Goal: Task Accomplishment & Management: Manage account settings

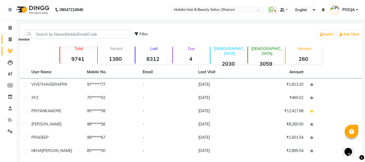
click at [11, 41] on icon at bounding box center [10, 39] width 3 height 4
select select "4967"
select select "service"
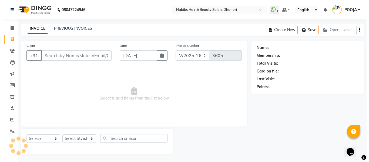
scroll to position [1, 0]
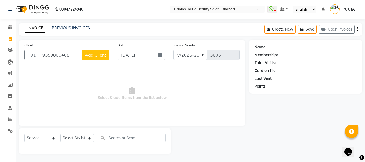
type input "9359800408"
click at [95, 52] on button "Add Client" at bounding box center [96, 55] width 28 height 10
select select "22"
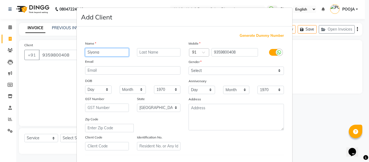
type input "Siyona"
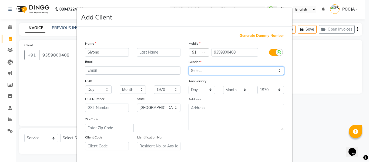
click at [197, 69] on select "Select [DEMOGRAPHIC_DATA] [DEMOGRAPHIC_DATA] Other Prefer Not To Say" at bounding box center [236, 71] width 95 height 8
select select "[DEMOGRAPHIC_DATA]"
click at [189, 67] on select "Select [DEMOGRAPHIC_DATA] [DEMOGRAPHIC_DATA] Other Prefer Not To Say" at bounding box center [236, 71] width 95 height 8
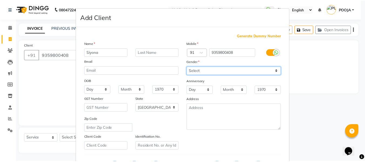
scroll to position [88, 0]
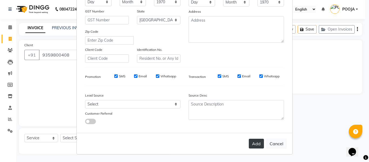
click at [257, 142] on button "Add" at bounding box center [256, 144] width 15 height 10
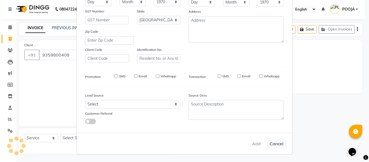
type input "93******08"
select select
select select "null"
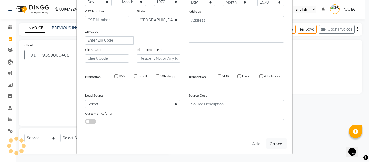
select select
checkbox input "false"
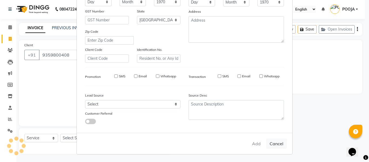
checkbox input "false"
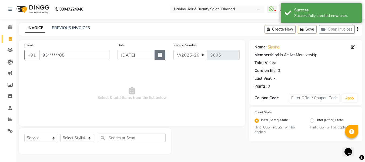
click at [159, 52] on button "button" at bounding box center [160, 55] width 11 height 10
select select "9"
select select "2025"
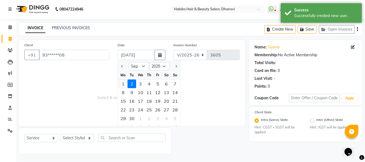
click at [124, 82] on div "1" at bounding box center [123, 84] width 9 height 9
type input "[DATE]"
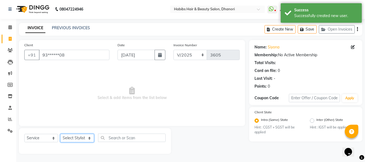
click at [79, 140] on select "Select Stylist Admin [PERSON_NAME] DIVYA [PERSON_NAME] [PERSON_NAME] POOJA [PER…" at bounding box center [77, 138] width 34 height 8
select select "81009"
click at [60, 134] on select "Select Stylist Admin [PERSON_NAME] DIVYA [PERSON_NAME] [PERSON_NAME] POOJA [PER…" at bounding box center [77, 138] width 34 height 8
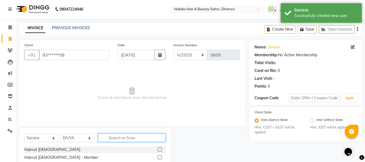
click at [123, 135] on input "text" at bounding box center [132, 138] width 68 height 8
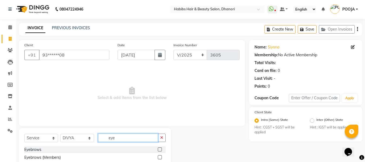
type input "eye"
click at [159, 149] on label at bounding box center [160, 149] width 4 height 4
click at [159, 149] on input "checkbox" at bounding box center [160, 150] width 4 height 4
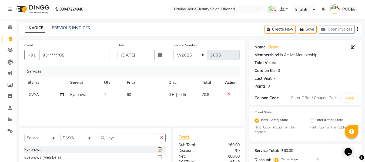
checkbox input "false"
click at [134, 93] on td "60" at bounding box center [145, 95] width 42 height 12
select select "81009"
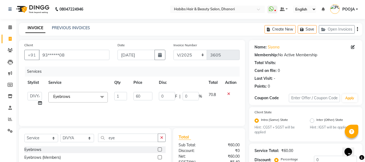
click at [134, 93] on input "60" at bounding box center [143, 96] width 19 height 8
type input "51"
click at [140, 112] on div "Services Stylist Service Qty Price Disc Total Action Admin [PERSON_NAME] DIVYA …" at bounding box center [132, 94] width 216 height 54
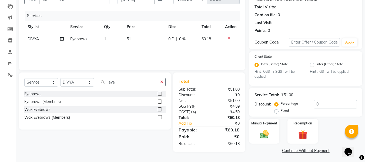
scroll to position [57, 0]
click at [265, 125] on div "Manual Payment" at bounding box center [265, 131] width 32 height 26
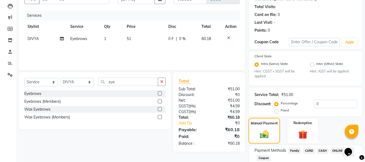
scroll to position [92, 0]
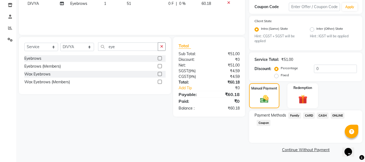
click at [335, 117] on span "ONLINE" at bounding box center [338, 116] width 14 height 6
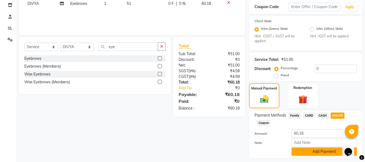
click at [319, 152] on button "Add Payment" at bounding box center [324, 151] width 65 height 8
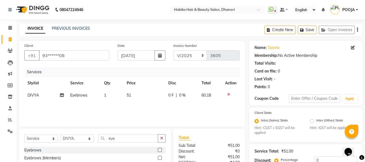
scroll to position [122, 0]
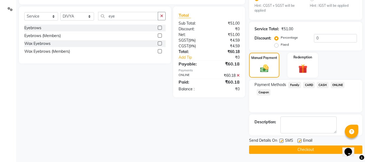
click at [319, 152] on button "Checkout" at bounding box center [305, 150] width 113 height 8
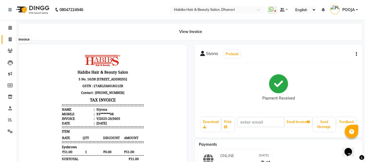
click at [5, 41] on span at bounding box center [9, 40] width 9 height 6
select select "service"
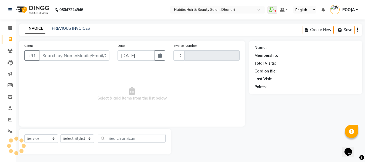
type input "3606"
select select "4967"
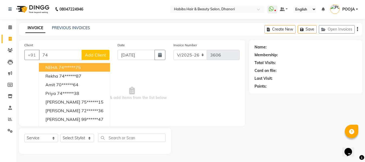
type input "7"
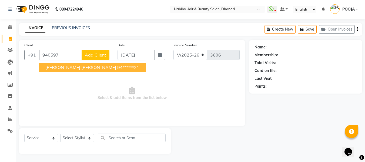
click at [87, 70] on span "[PERSON_NAME] [PERSON_NAME]" at bounding box center [80, 67] width 71 height 5
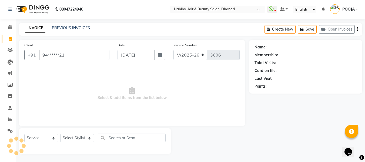
type input "94******21"
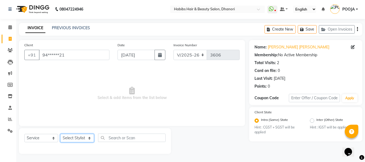
click at [86, 140] on select "Select Stylist Admin [PERSON_NAME] DIVYA [PERSON_NAME] [PERSON_NAME] POOJA [PER…" at bounding box center [77, 138] width 34 height 8
select select "35846"
click at [60, 134] on select "Select Stylist Admin [PERSON_NAME] DIVYA [PERSON_NAME] [PERSON_NAME] POOJA [PER…" at bounding box center [77, 138] width 34 height 8
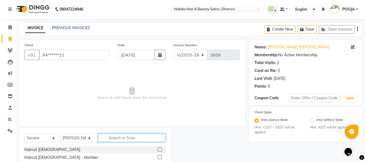
click at [120, 137] on input "text" at bounding box center [132, 138] width 68 height 8
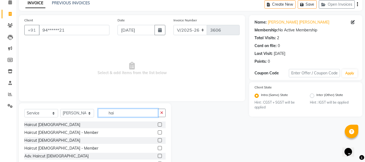
scroll to position [26, 0]
type input "hai"
click at [158, 124] on label at bounding box center [160, 124] width 4 height 4
click at [158, 124] on input "checkbox" at bounding box center [160, 125] width 4 height 4
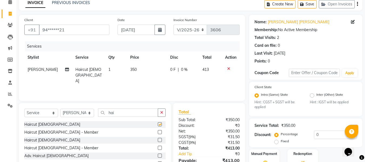
checkbox input "false"
click at [142, 113] on input "hai" at bounding box center [128, 112] width 60 height 8
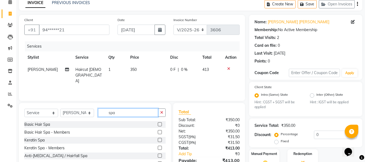
scroll to position [51, 0]
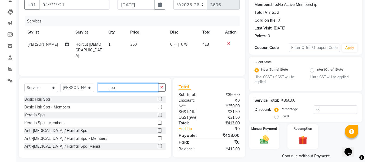
type input "spa"
click at [158, 98] on label at bounding box center [160, 99] width 4 height 4
click at [158, 98] on input "checkbox" at bounding box center [160, 100] width 4 height 4
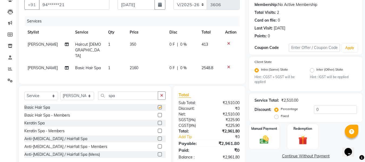
checkbox input "false"
click at [138, 91] on input "spa" at bounding box center [128, 95] width 60 height 8
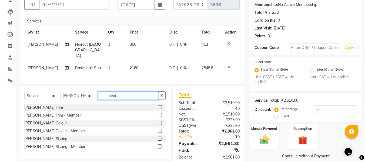
type input "bear"
click at [163, 104] on div at bounding box center [162, 107] width 8 height 7
click at [160, 105] on div at bounding box center [160, 108] width 4 height 6
click at [160, 105] on label at bounding box center [160, 107] width 4 height 4
click at [160, 106] on input "checkbox" at bounding box center [160, 108] width 4 height 4
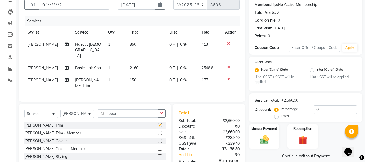
checkbox input "false"
click at [154, 75] on td "150" at bounding box center [147, 83] width 40 height 18
select select "35846"
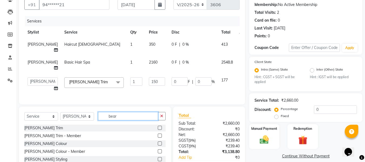
click at [116, 119] on input "bear" at bounding box center [128, 116] width 60 height 8
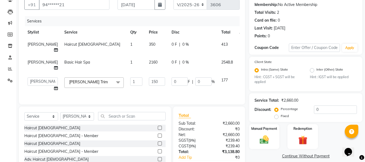
click at [242, 42] on icon at bounding box center [243, 44] width 3 height 4
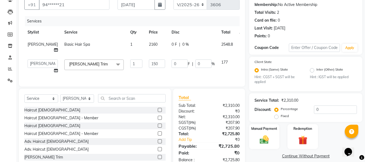
click at [242, 62] on icon at bounding box center [243, 61] width 3 height 4
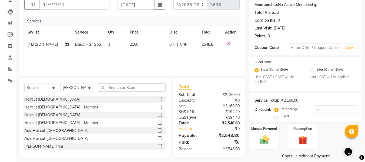
click at [136, 45] on span "2160" at bounding box center [134, 44] width 9 height 5
select select "35846"
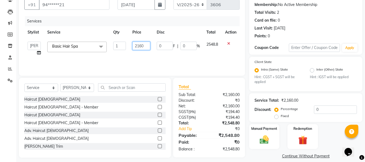
click at [136, 45] on input "2160" at bounding box center [142, 46] width 18 height 8
type input "1500"
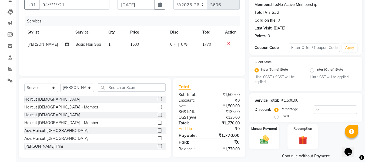
click at [150, 56] on div "Services Stylist Service Qty Price Disc Total Action [PERSON_NAME] Basic Hair S…" at bounding box center [132, 43] width 216 height 54
click at [40, 91] on select "Select Service Product Membership Package Voucher Prepaid Gift Card" at bounding box center [41, 88] width 34 height 8
select select "product"
click at [24, 84] on select "Select Service Product Membership Package Voucher Prepaid Gift Card" at bounding box center [41, 88] width 34 height 8
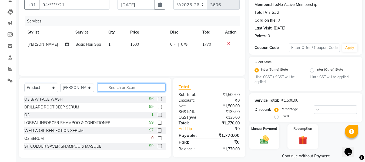
click at [119, 88] on input "text" at bounding box center [132, 87] width 68 height 8
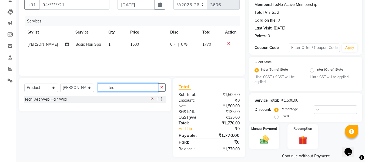
type input "tec"
click at [161, 99] on label at bounding box center [160, 99] width 4 height 4
click at [161, 99] on input "checkbox" at bounding box center [160, 100] width 4 height 4
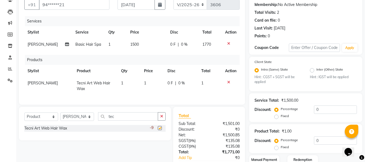
checkbox input "false"
click at [147, 82] on td "1" at bounding box center [153, 86] width 24 height 18
select select "35846"
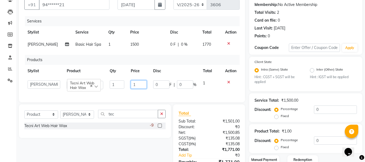
click at [137, 84] on input "1" at bounding box center [139, 84] width 16 height 8
type input "660"
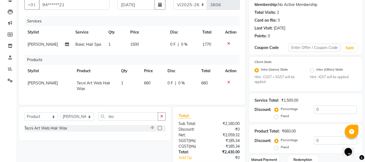
click at [140, 93] on div "Services Stylist Service Qty Price Disc Total Action [PERSON_NAME] Basic Hair S…" at bounding box center [132, 57] width 216 height 83
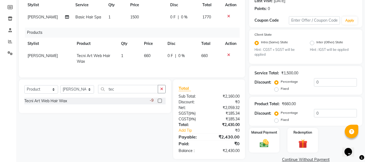
scroll to position [78, 0]
click at [128, 145] on div "Select Service Product Membership Package Voucher Prepaid Gift Card Select Styl…" at bounding box center [93, 119] width 156 height 80
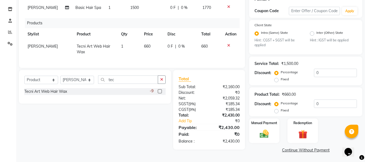
scroll to position [88, 0]
click at [266, 135] on img at bounding box center [264, 133] width 15 height 11
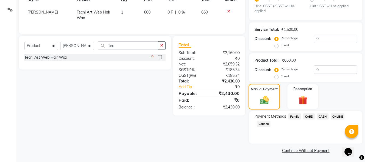
scroll to position [123, 0]
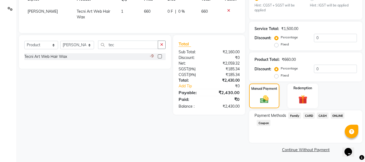
click at [310, 116] on span "CARD" at bounding box center [309, 116] width 12 height 6
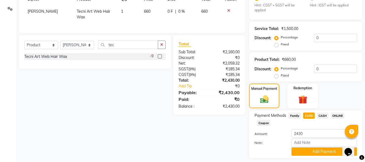
scroll to position [138, 0]
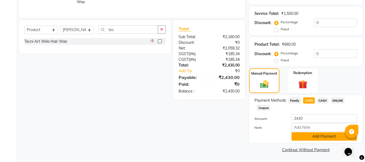
click at [312, 137] on button "Add Payment" at bounding box center [324, 136] width 65 height 8
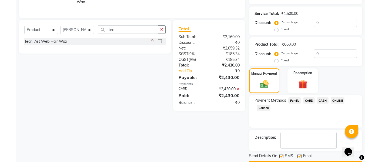
scroll to position [153, 0]
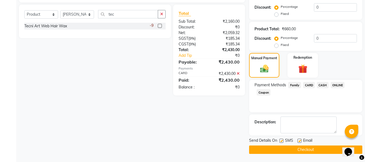
click at [301, 141] on label at bounding box center [300, 141] width 4 height 4
click at [301, 141] on input "checkbox" at bounding box center [300, 141] width 4 height 4
checkbox input "false"
click at [299, 151] on button "Checkout" at bounding box center [305, 150] width 113 height 8
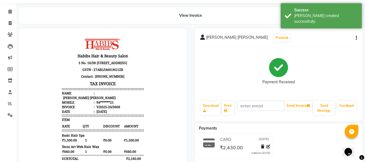
scroll to position [16, 0]
click at [9, 24] on icon at bounding box center [10, 23] width 3 height 4
select select "service"
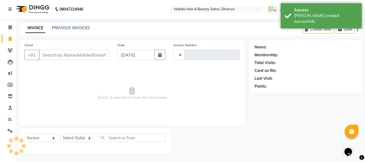
type input "3607"
select select "4967"
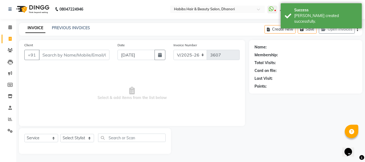
click at [70, 53] on input "Client" at bounding box center [74, 55] width 71 height 10
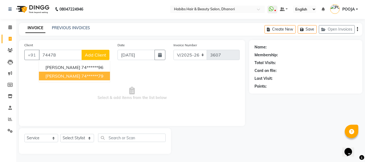
click at [71, 75] on span "[PERSON_NAME]" at bounding box center [62, 75] width 35 height 5
type input "74******79"
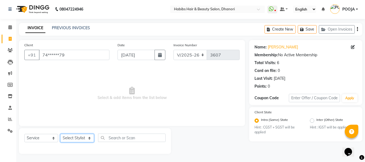
click at [71, 138] on select "Select Stylist Admin [PERSON_NAME] DIVYA [PERSON_NAME] [PERSON_NAME] POOJA [PER…" at bounding box center [77, 138] width 34 height 8
select select "39984"
click at [60, 134] on select "Select Stylist Admin [PERSON_NAME] DIVYA [PERSON_NAME] [PERSON_NAME] POOJA [PER…" at bounding box center [77, 138] width 34 height 8
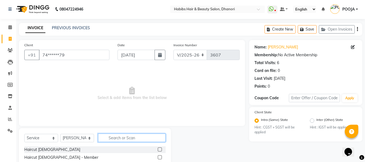
click at [114, 136] on input "text" at bounding box center [132, 138] width 68 height 8
type input "ey"
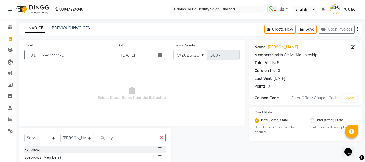
click at [158, 149] on label at bounding box center [160, 149] width 4 height 4
click at [158, 149] on input "checkbox" at bounding box center [160, 150] width 4 height 4
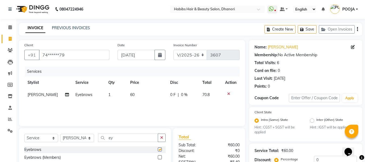
checkbox input "false"
click at [143, 138] on input "ey" at bounding box center [128, 138] width 60 height 8
type input "e"
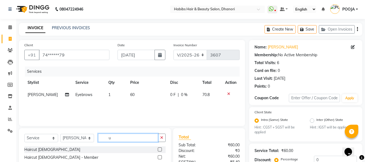
scroll to position [55, 0]
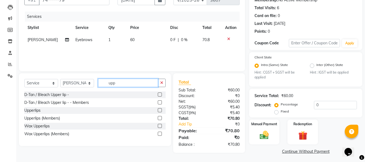
type input "upp"
click at [160, 112] on label at bounding box center [160, 110] width 4 height 4
click at [160, 112] on input "checkbox" at bounding box center [160, 111] width 4 height 4
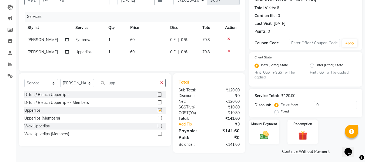
checkbox input "false"
click at [139, 39] on td "60" at bounding box center [147, 40] width 40 height 12
select select "39984"
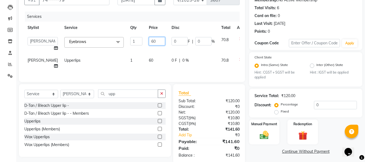
click at [149, 38] on input "60" at bounding box center [157, 41] width 16 height 8
type input "6"
type input "51"
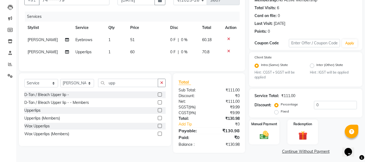
click at [142, 60] on div "Services Stylist Service Qty Price Disc Total Action [PERSON_NAME] Eyebrows 1 5…" at bounding box center [132, 39] width 216 height 54
click at [135, 51] on td "60" at bounding box center [147, 52] width 40 height 12
select select "39984"
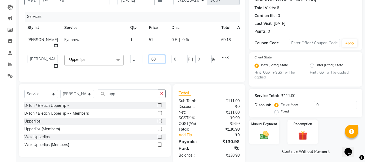
click at [149, 59] on input "60" at bounding box center [157, 59] width 16 height 8
type input "6"
type input "51"
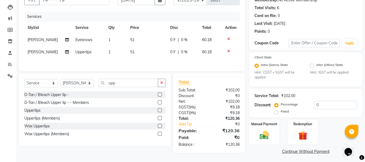
click at [146, 70] on div "Client +91 74******79 Date [DATE] Invoice Number V/2025 V/[PHONE_NUMBER] Servic…" at bounding box center [132, 28] width 226 height 86
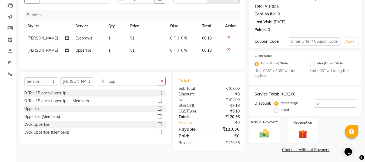
click at [258, 131] on img at bounding box center [264, 133] width 15 height 11
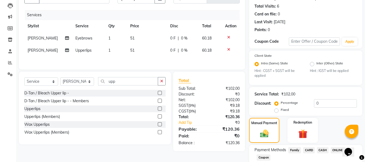
click at [334, 150] on span "ONLINE" at bounding box center [338, 150] width 14 height 6
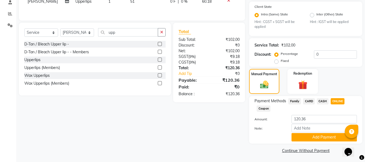
scroll to position [106, 0]
click at [326, 138] on button "Add Payment" at bounding box center [324, 137] width 65 height 8
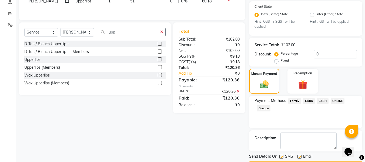
scroll to position [122, 0]
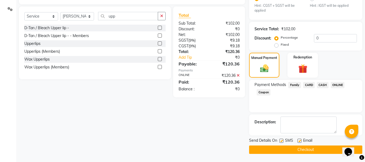
click at [320, 151] on button "Checkout" at bounding box center [305, 150] width 113 height 8
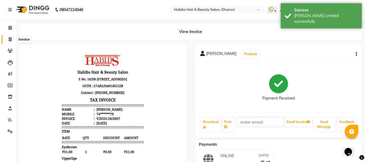
click at [7, 38] on span at bounding box center [9, 40] width 9 height 6
select select "4967"
select select "service"
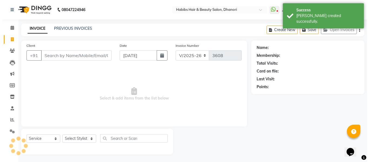
scroll to position [1, 0]
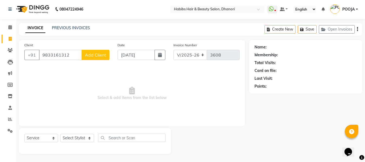
type input "9833161312"
click at [93, 55] on span "Add Client" at bounding box center [95, 54] width 21 height 5
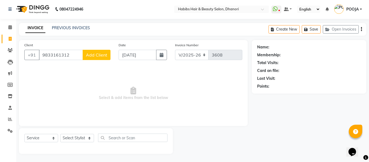
select select "22"
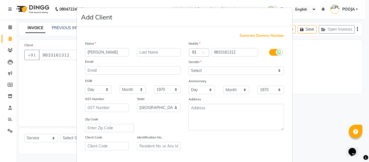
type input "[PERSON_NAME]"
click at [220, 72] on select "Select [DEMOGRAPHIC_DATA] [DEMOGRAPHIC_DATA] Other Prefer Not To Say" at bounding box center [236, 71] width 95 height 8
select select "[DEMOGRAPHIC_DATA]"
click at [189, 67] on select "Select [DEMOGRAPHIC_DATA] [DEMOGRAPHIC_DATA] Other Prefer Not To Say" at bounding box center [236, 71] width 95 height 8
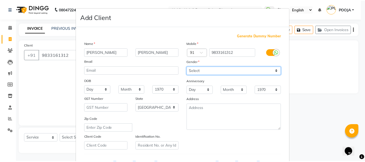
scroll to position [88, 0]
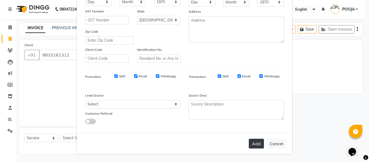
click at [259, 144] on button "Add" at bounding box center [256, 144] width 15 height 10
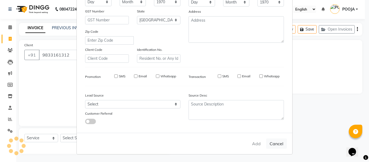
type input "98******12"
select select
select select "null"
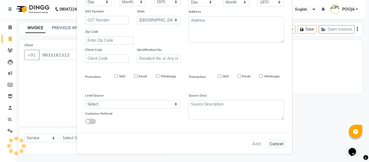
select select
checkbox input "false"
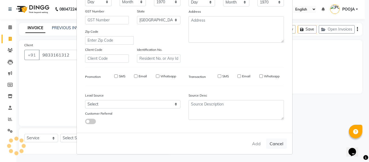
checkbox input "false"
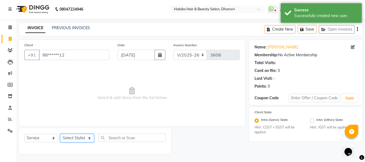
click at [81, 140] on select "Select Stylist Admin [PERSON_NAME] DIVYA [PERSON_NAME] [PERSON_NAME] POOJA [PER…" at bounding box center [77, 138] width 34 height 8
select select "70341"
click at [60, 134] on select "Select Stylist Admin [PERSON_NAME] DIVYA [PERSON_NAME] [PERSON_NAME] POOJA [PER…" at bounding box center [77, 138] width 34 height 8
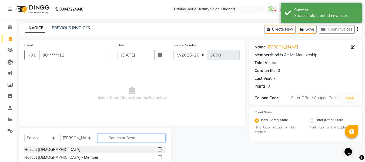
click at [115, 136] on input "text" at bounding box center [132, 138] width 68 height 8
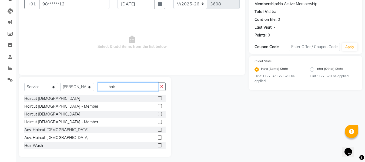
scroll to position [55, 0]
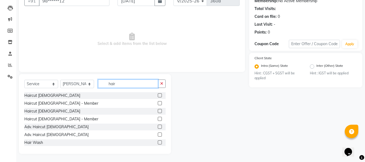
type input "hair"
click at [158, 111] on label at bounding box center [160, 111] width 4 height 4
click at [158, 111] on input "checkbox" at bounding box center [160, 112] width 4 height 4
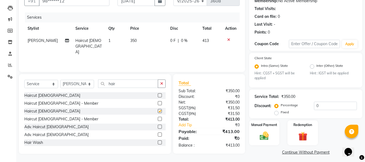
checkbox input "false"
click at [128, 84] on input "hair" at bounding box center [128, 84] width 60 height 8
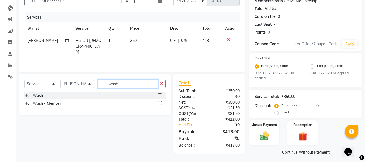
type input "wash"
click at [160, 94] on label at bounding box center [160, 95] width 4 height 4
click at [160, 94] on input "checkbox" at bounding box center [160, 96] width 4 height 4
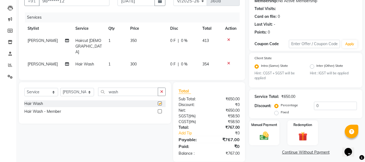
checkbox input "false"
click at [163, 90] on icon "button" at bounding box center [161, 92] width 3 height 4
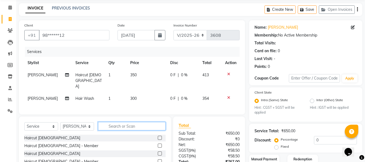
scroll to position [20, 0]
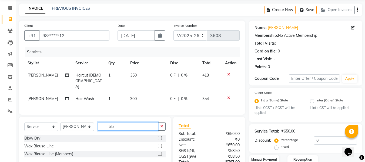
type input "blo"
click at [162, 136] on label at bounding box center [160, 138] width 4 height 4
click at [161, 137] on input "checkbox" at bounding box center [160, 139] width 4 height 4
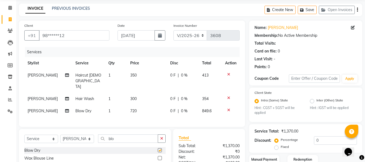
checkbox input "false"
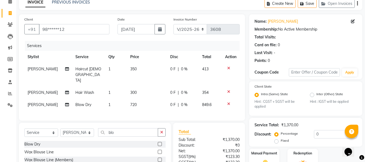
scroll to position [19, 0]
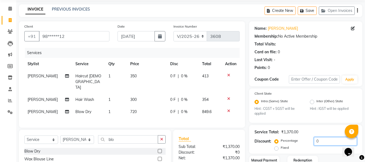
click at [321, 143] on input "0" at bounding box center [335, 141] width 43 height 8
type input "20"
click at [214, 106] on td "679.68" at bounding box center [211, 112] width 24 height 12
select select "70341"
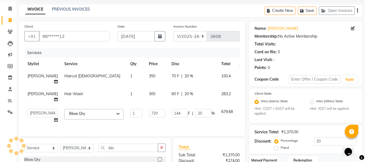
click at [218, 125] on td "679.68" at bounding box center [227, 116] width 18 height 21
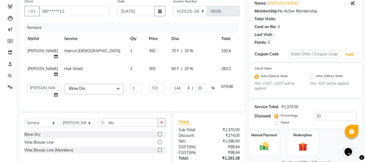
scroll to position [39, 0]
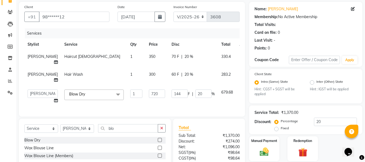
click at [185, 105] on td "144 F | 20 %" at bounding box center [193, 96] width 50 height 21
click at [242, 91] on icon at bounding box center [243, 92] width 3 height 4
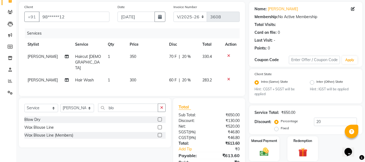
click at [130, 78] on span "300" at bounding box center [133, 80] width 6 height 5
select select "70341"
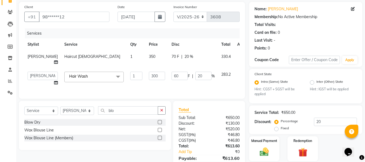
click at [146, 69] on td "300" at bounding box center [157, 78] width 23 height 21
click at [149, 77] on input "300" at bounding box center [157, 76] width 16 height 8
type input "250"
click at [141, 87] on div "Client +91 98******12 Date [DATE] Invoice Number V/2025 V/[PHONE_NUMBER] Servic…" at bounding box center [132, 50] width 226 height 97
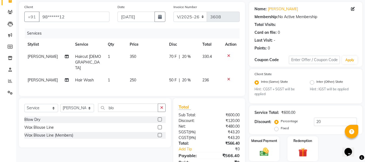
click at [161, 117] on label at bounding box center [160, 119] width 4 height 4
click at [161, 118] on input "checkbox" at bounding box center [160, 120] width 4 height 4
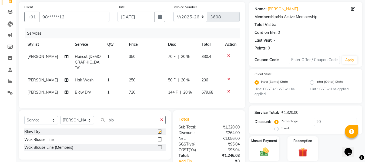
checkbox input "false"
click at [131, 90] on span "720" at bounding box center [132, 92] width 6 height 5
select select "70341"
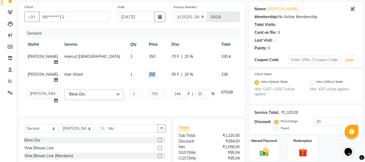
click at [146, 82] on td "250" at bounding box center [157, 77] width 23 height 18
select select "70341"
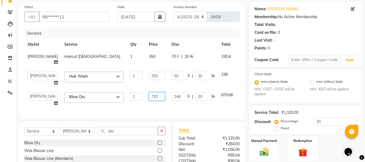
click at [149, 96] on input "720" at bounding box center [157, 96] width 16 height 8
type input "250"
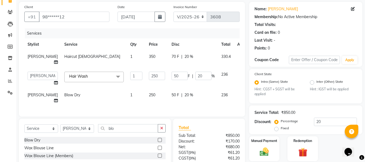
click at [139, 107] on div "Services Stylist Service Qty Price Disc Total Action [PERSON_NAME] Haircut [DEM…" at bounding box center [132, 69] width 216 height 83
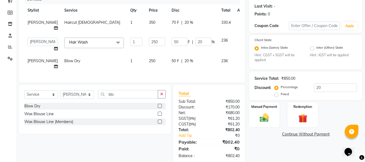
scroll to position [87, 0]
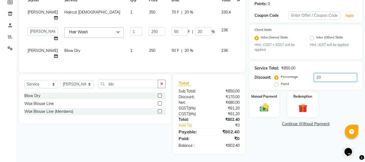
click at [322, 74] on input "20" at bounding box center [335, 77] width 43 height 8
type input "2"
type input "5"
type input "2"
type input "0"
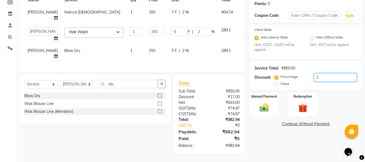
type input "0"
click at [310, 143] on div "Name: [PERSON_NAME] Membership: No Active Membership Total Visits: Card on file…" at bounding box center [307, 56] width 117 height 196
click at [190, 51] on td "0 F | 0 %" at bounding box center [193, 54] width 50 height 18
select select "70341"
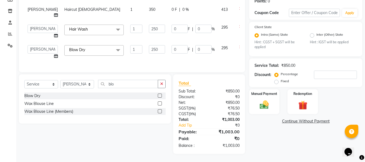
click at [239, 25] on icon at bounding box center [240, 27] width 3 height 4
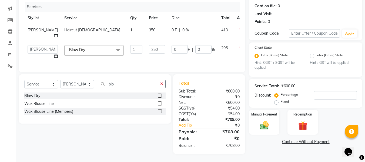
scroll to position [69, 0]
click at [239, 27] on icon at bounding box center [240, 29] width 3 height 4
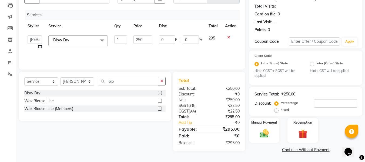
click at [229, 39] on icon at bounding box center [228, 37] width 3 height 4
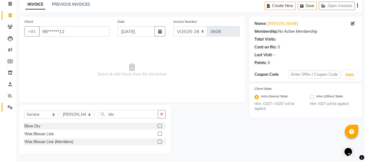
click at [6, 110] on link "Settings" at bounding box center [8, 107] width 13 height 9
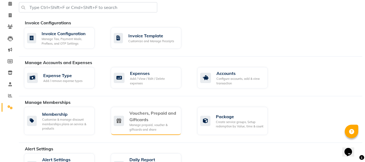
scroll to position [145, 0]
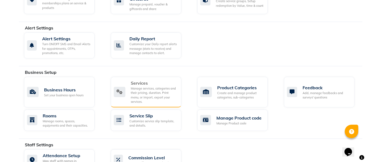
click at [162, 89] on div "Manage services, categories and their pricing, duration. Print menu, or import,…" at bounding box center [154, 95] width 46 height 18
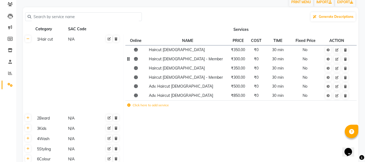
scroll to position [47, 0]
click at [153, 104] on label "Click here to add service" at bounding box center [148, 104] width 42 height 5
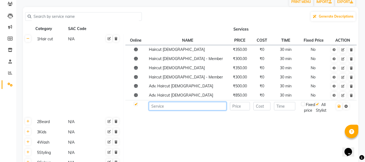
click at [167, 106] on input at bounding box center [188, 106] width 78 height 8
type input "W"
type input "(F) H/C wash Blow dry"
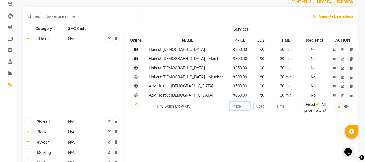
click at [240, 107] on input "number" at bounding box center [240, 106] width 20 height 8
type input "850"
click at [257, 108] on input "number" at bounding box center [262, 106] width 17 height 8
type input "0"
type input "30"
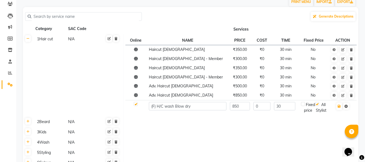
click at [255, 134] on td at bounding box center [241, 132] width 235 height 10
click at [338, 107] on button "button" at bounding box center [340, 106] width 6 height 8
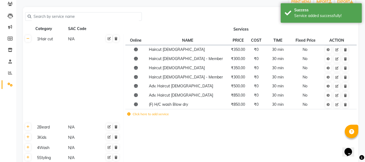
click at [261, 134] on td at bounding box center [241, 137] width 235 height 10
click at [156, 114] on label "Click here to add service" at bounding box center [148, 114] width 42 height 5
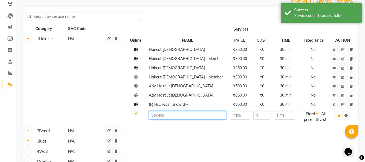
click at [156, 114] on input at bounding box center [188, 115] width 78 height 8
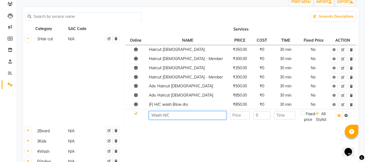
type input "Wash H/C"
click at [238, 119] on input "number" at bounding box center [240, 115] width 20 height 8
type input "600"
click at [262, 114] on input "0" at bounding box center [262, 115] width 17 height 8
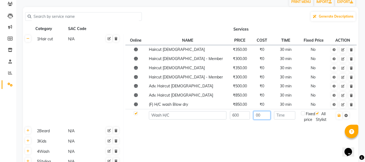
type input "00"
click at [289, 115] on input "number" at bounding box center [284, 115] width 21 height 8
type input "30"
click at [342, 114] on button "button" at bounding box center [340, 116] width 6 height 8
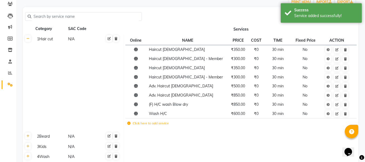
click at [161, 123] on label "Click here to add service" at bounding box center [148, 123] width 42 height 5
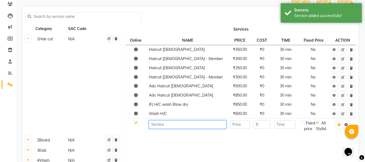
click at [161, 123] on input at bounding box center [188, 124] width 78 height 8
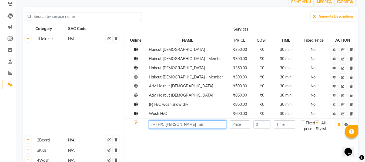
type input "(M) H/C [PERSON_NAME] Trim"
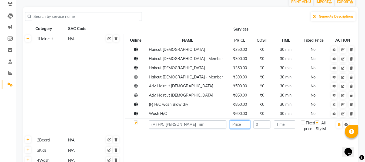
click at [241, 127] on input "number" at bounding box center [240, 124] width 20 height 8
type input "550"
type input "30"
click at [339, 127] on button "button" at bounding box center [340, 125] width 6 height 8
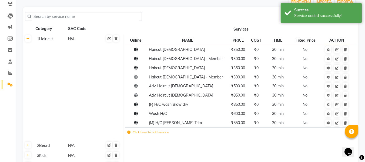
click at [232, 137] on td "Click here to add service" at bounding box center [194, 132] width 139 height 11
click at [154, 134] on label "Click here to add service" at bounding box center [148, 132] width 42 height 5
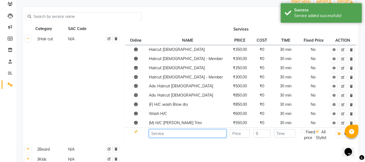
click at [154, 134] on input at bounding box center [188, 133] width 78 height 8
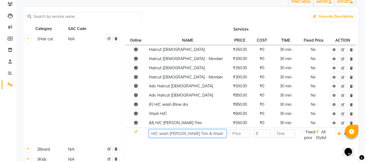
type input "H/C wash [PERSON_NAME] Trim & Wash"
type input "700"
click at [151, 134] on input "H/C wash [PERSON_NAME] Trim & Wash" at bounding box center [188, 133] width 78 height 8
type input "(M) H/C wash [PERSON_NAME] Trim & Wash"
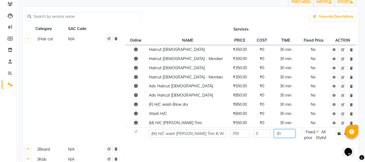
type input "30"
click at [342, 132] on button "button" at bounding box center [340, 134] width 6 height 8
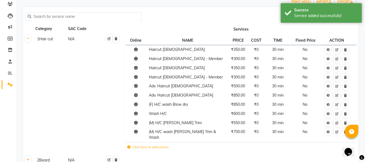
click at [250, 156] on td at bounding box center [241, 160] width 235 height 10
click at [345, 59] on icon at bounding box center [345, 58] width 3 height 3
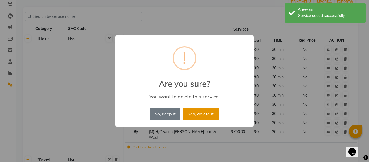
click at [207, 113] on button "Yes, delete it!" at bounding box center [201, 114] width 36 height 12
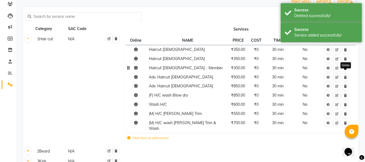
click at [345, 70] on icon at bounding box center [345, 68] width 3 height 3
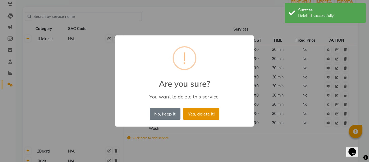
click at [210, 115] on button "Yes, delete it!" at bounding box center [201, 114] width 36 height 12
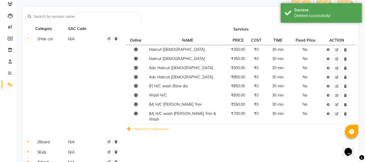
click at [158, 127] on label "Click here to add service" at bounding box center [148, 129] width 42 height 5
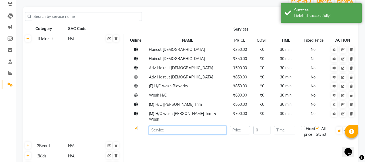
click at [158, 126] on input at bounding box center [188, 130] width 78 height 8
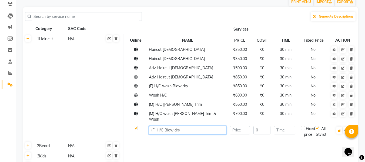
type input "(F) H/C Blow dry"
type input "600"
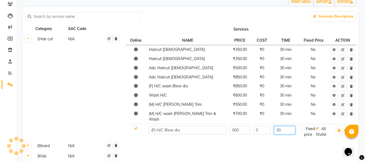
type input "30"
click at [338, 128] on button "button" at bounding box center [340, 131] width 6 height 8
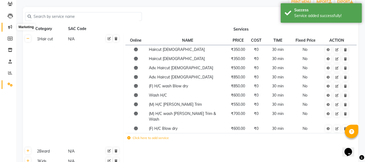
scroll to position [0, 0]
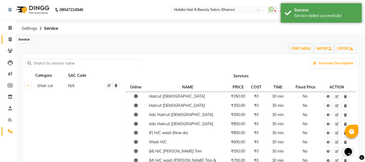
click at [9, 37] on icon at bounding box center [10, 39] width 3 height 4
select select "service"
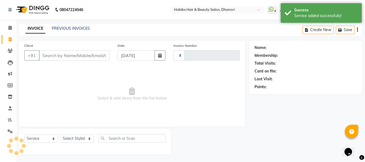
type input "3608"
select select "4967"
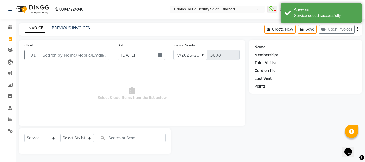
click at [73, 53] on input "Client" at bounding box center [74, 55] width 71 height 10
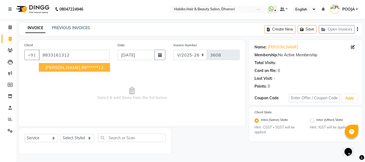
click at [75, 65] on span "[PERSON_NAME]" at bounding box center [62, 67] width 35 height 5
type input "98******12"
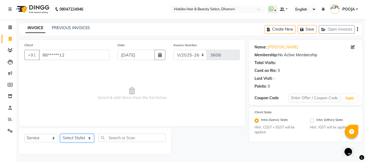
click at [73, 134] on select "Select Stylist Admin [PERSON_NAME] DIVYA [PERSON_NAME] [PERSON_NAME] POOJA [PER…" at bounding box center [77, 138] width 34 height 8
select select "70341"
click at [60, 134] on select "Select Stylist Admin [PERSON_NAME] DIVYA [PERSON_NAME] [PERSON_NAME] POOJA [PER…" at bounding box center [77, 138] width 34 height 8
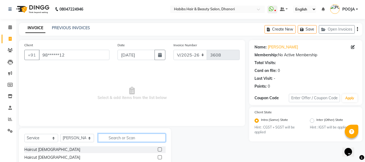
click at [115, 136] on input "text" at bounding box center [132, 138] width 68 height 8
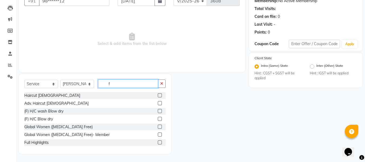
type input "f"
click at [158, 111] on label at bounding box center [160, 111] width 4 height 4
click at [158, 111] on input "checkbox" at bounding box center [160, 112] width 4 height 4
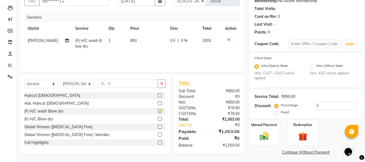
checkbox input "false"
click at [130, 38] on span "850" at bounding box center [133, 40] width 6 height 5
select select "70341"
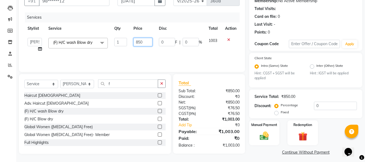
click at [140, 43] on input "850" at bounding box center [143, 42] width 19 height 8
type input "720"
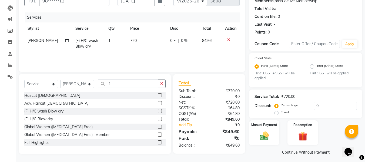
click at [147, 58] on div "Services Stylist Service Qty Price Disc Total Action [PERSON_NAME] (F) H/C wash…" at bounding box center [132, 39] width 216 height 54
click at [265, 134] on img at bounding box center [264, 136] width 15 height 11
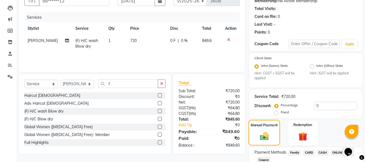
scroll to position [92, 0]
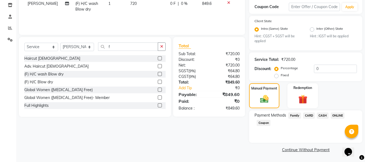
click at [337, 117] on span "ONLINE" at bounding box center [338, 116] width 14 height 6
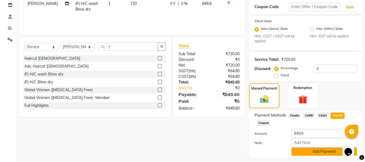
click at [315, 152] on button "Add Payment" at bounding box center [324, 151] width 65 height 8
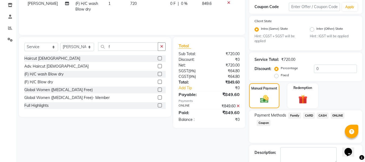
scroll to position [122, 0]
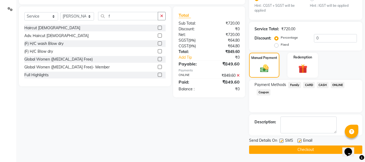
click at [316, 150] on button "Checkout" at bounding box center [305, 150] width 113 height 8
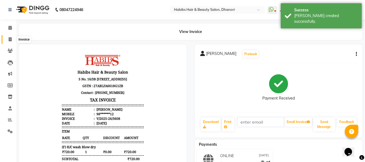
click at [12, 38] on icon at bounding box center [10, 39] width 3 height 4
select select "4967"
select select "service"
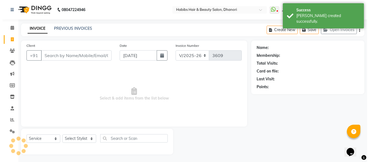
scroll to position [1, 0]
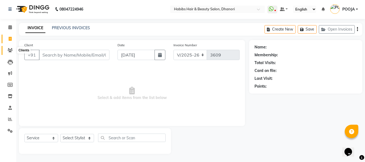
click at [9, 53] on span at bounding box center [9, 50] width 9 height 6
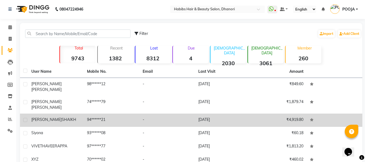
click at [49, 114] on td "[PERSON_NAME] [PERSON_NAME]" at bounding box center [56, 120] width 56 height 13
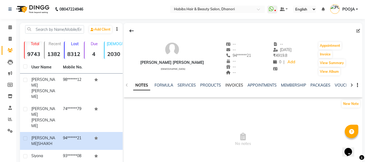
click at [232, 85] on link "INVOICES" at bounding box center [235, 85] width 18 height 5
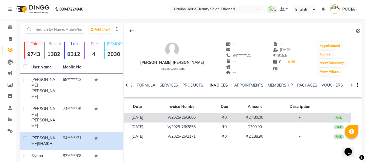
click at [264, 119] on td "₹2,430.00" at bounding box center [255, 117] width 36 height 9
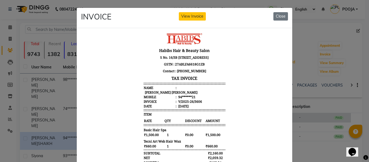
scroll to position [75, 0]
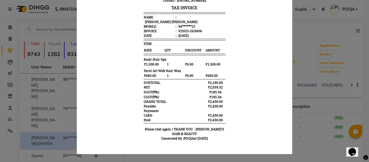
click at [334, 147] on ngb-modal-window "INVOICE View Invoice Close" at bounding box center [184, 81] width 369 height 162
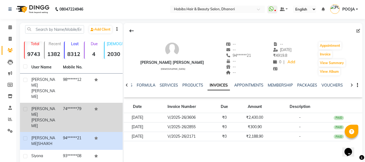
click at [64, 103] on td "74******79" at bounding box center [76, 117] width 32 height 29
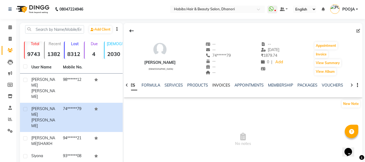
click at [221, 84] on link "INVOICES" at bounding box center [222, 85] width 18 height 5
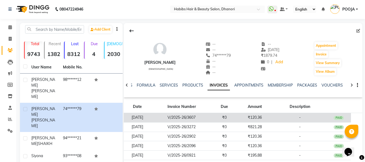
click at [213, 121] on td "V/2025-26/3607" at bounding box center [181, 117] width 61 height 9
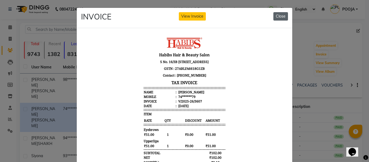
click at [281, 16] on button "Close" at bounding box center [281, 16] width 15 height 8
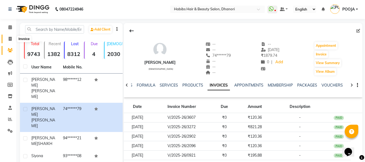
click at [6, 39] on span at bounding box center [9, 39] width 9 height 6
select select "service"
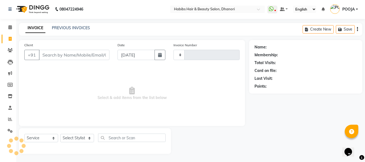
type input "3609"
select select "4967"
